Goal: Transaction & Acquisition: Purchase product/service

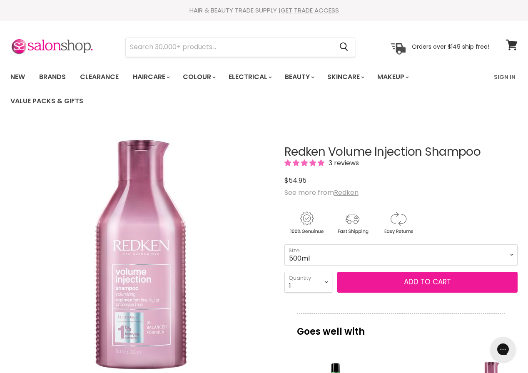
click at [423, 280] on span "Add to cart" at bounding box center [427, 282] width 47 height 10
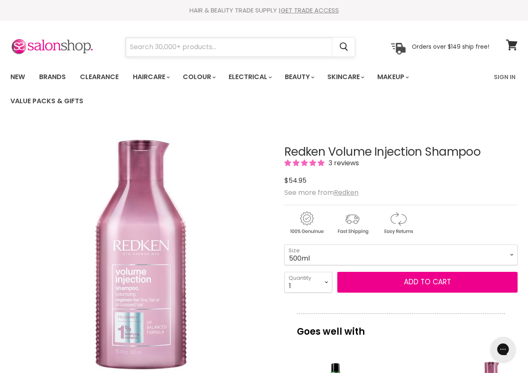
click at [127, 45] on input "Search" at bounding box center [229, 46] width 207 height 19
type input "redken injction condi"
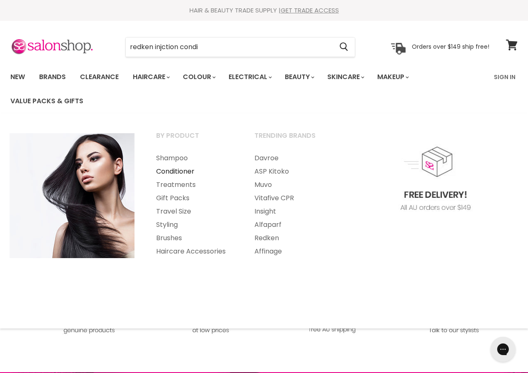
click at [177, 173] on link "Conditioner" at bounding box center [194, 171] width 97 height 13
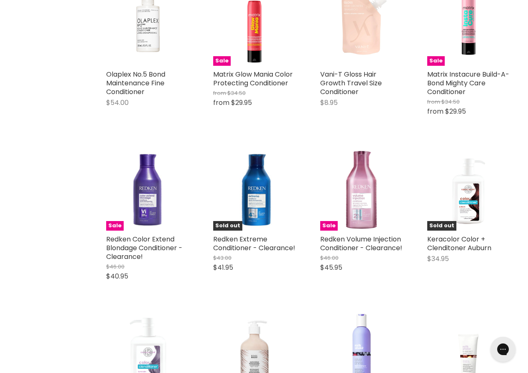
scroll to position [1615, 0]
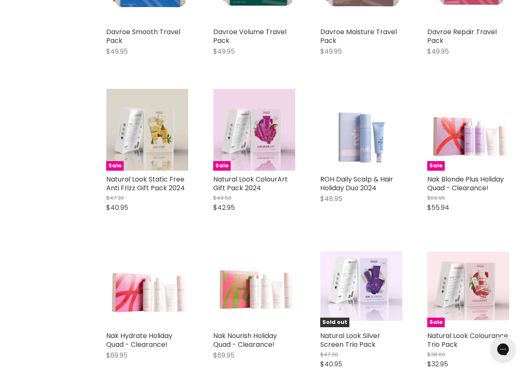
scroll to position [3231, 0]
